Goal: Information Seeking & Learning: Learn about a topic

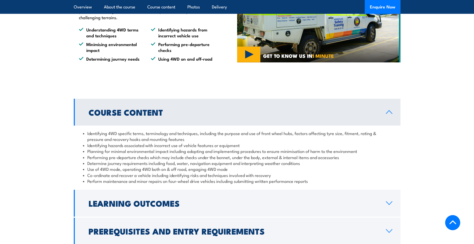
scroll to position [383, 0]
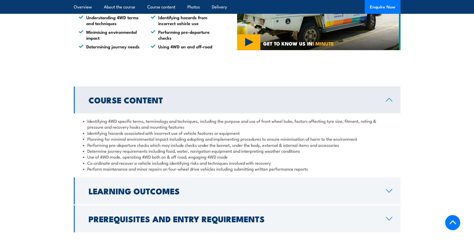
click at [392, 192] on icon at bounding box center [389, 190] width 7 height 4
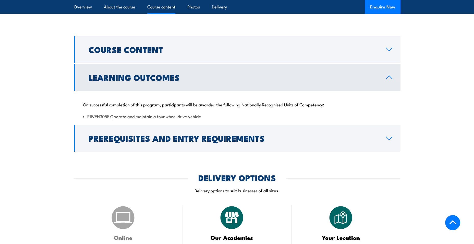
scroll to position [434, 0]
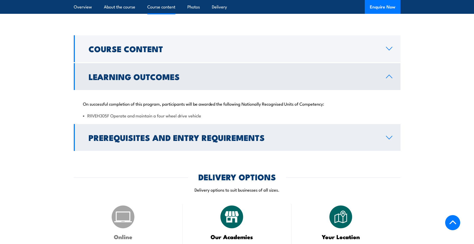
click at [388, 131] on link "Prerequisites and Entry Requirements" at bounding box center [237, 137] width 327 height 27
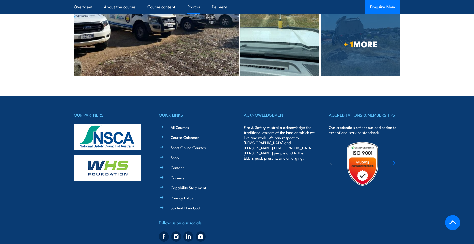
scroll to position [1131, 0]
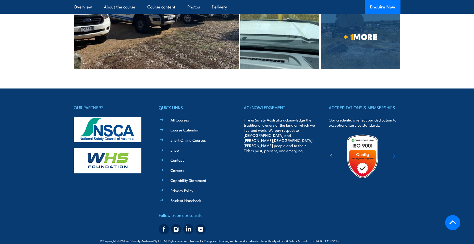
click at [451, 221] on icon at bounding box center [453, 223] width 8 height 8
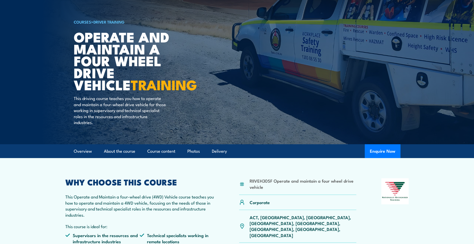
scroll to position [51, 0]
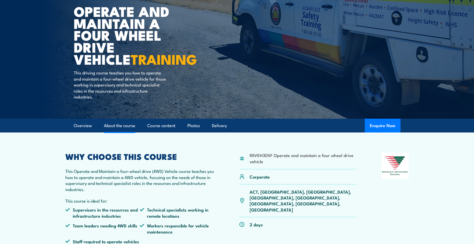
click at [119, 127] on link "About the course" at bounding box center [119, 126] width 31 height 14
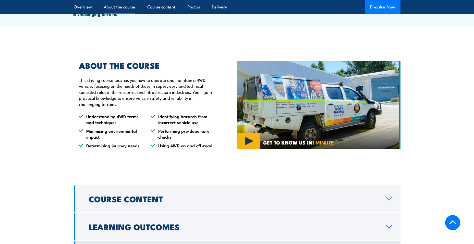
scroll to position [301, 0]
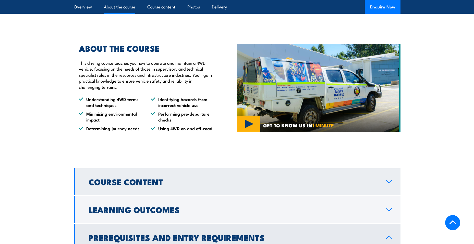
click at [385, 180] on link "Course Content" at bounding box center [237, 181] width 327 height 27
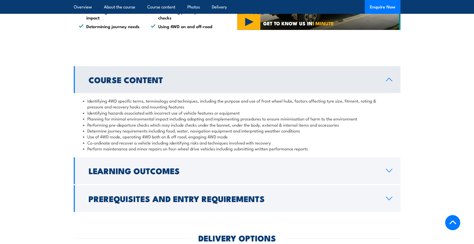
scroll to position [403, 0]
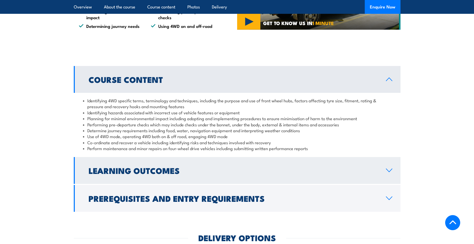
click at [182, 168] on h2 "Learning Outcomes" at bounding box center [233, 169] width 289 height 7
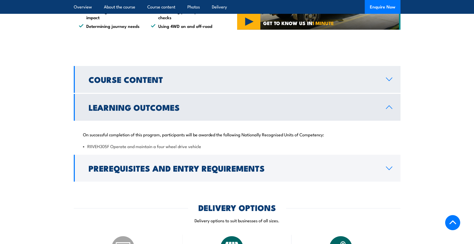
click at [168, 79] on h2 "Course Content" at bounding box center [233, 79] width 289 height 7
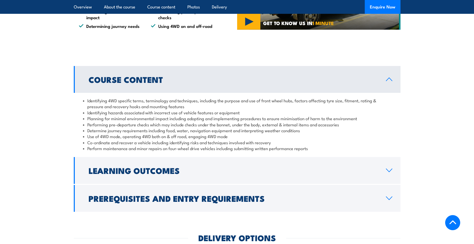
click at [390, 200] on link "Prerequisites and Entry Requirements" at bounding box center [237, 198] width 327 height 27
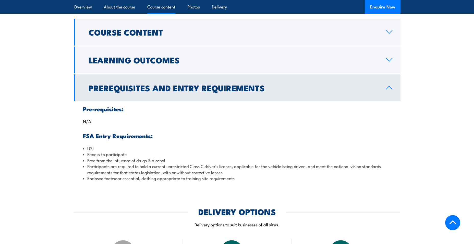
scroll to position [454, 0]
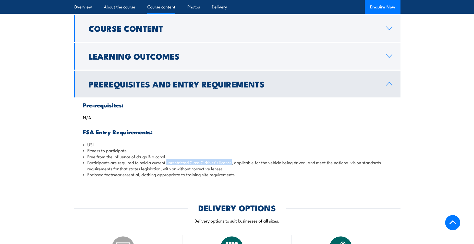
drag, startPoint x: 168, startPoint y: 162, endPoint x: 234, endPoint y: 162, distance: 65.1
click at [234, 162] on li "Participants are required to hold a current unrestricted Class C driver’s licen…" at bounding box center [237, 165] width 308 height 12
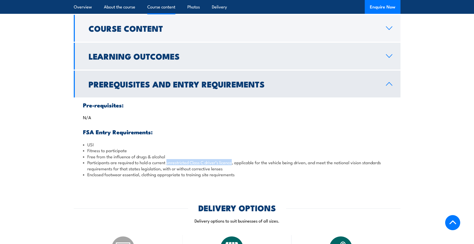
copy li "unrestricted Class C driver’s licence"
